Goal: Information Seeking & Learning: Learn about a topic

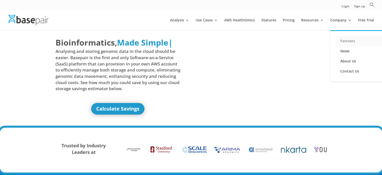
click at [347, 39] on link "Partners" at bounding box center [360, 41] width 50 height 10
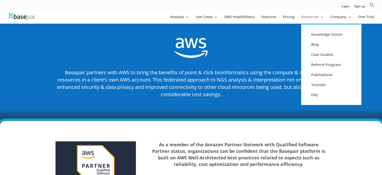
scroll to position [603, 0]
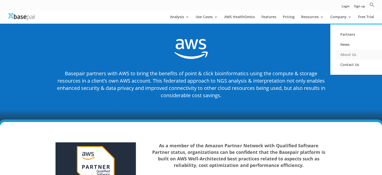
click at [344, 52] on link "About Us" at bounding box center [360, 54] width 50 height 10
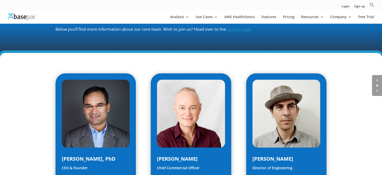
scroll to position [57, 0]
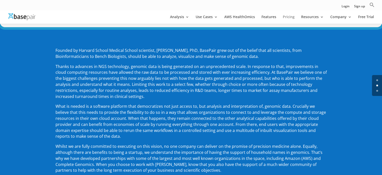
click at [289, 16] on link "Pricing" at bounding box center [289, 19] width 12 height 9
